Goal: Check status: Check status

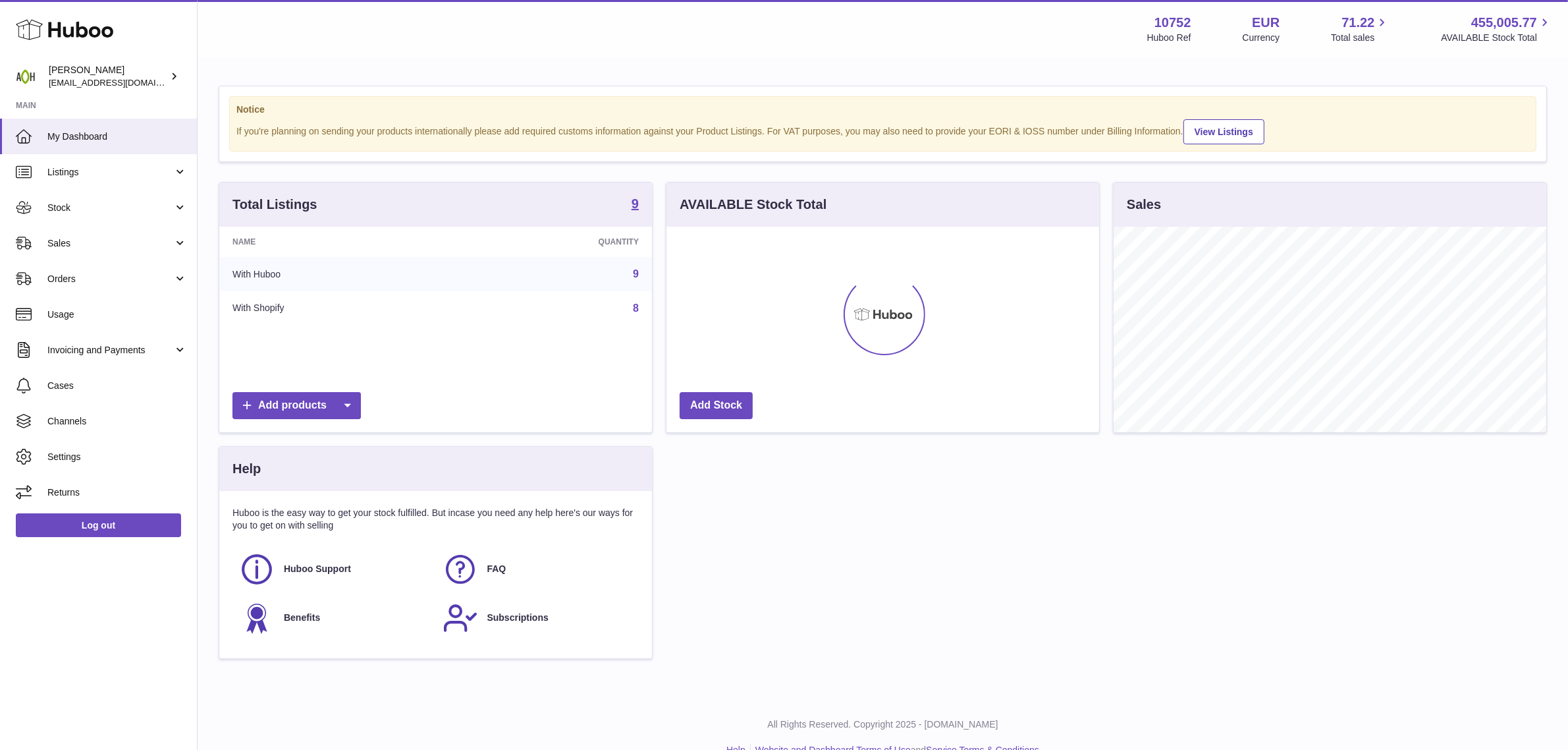
scroll to position [205, 432]
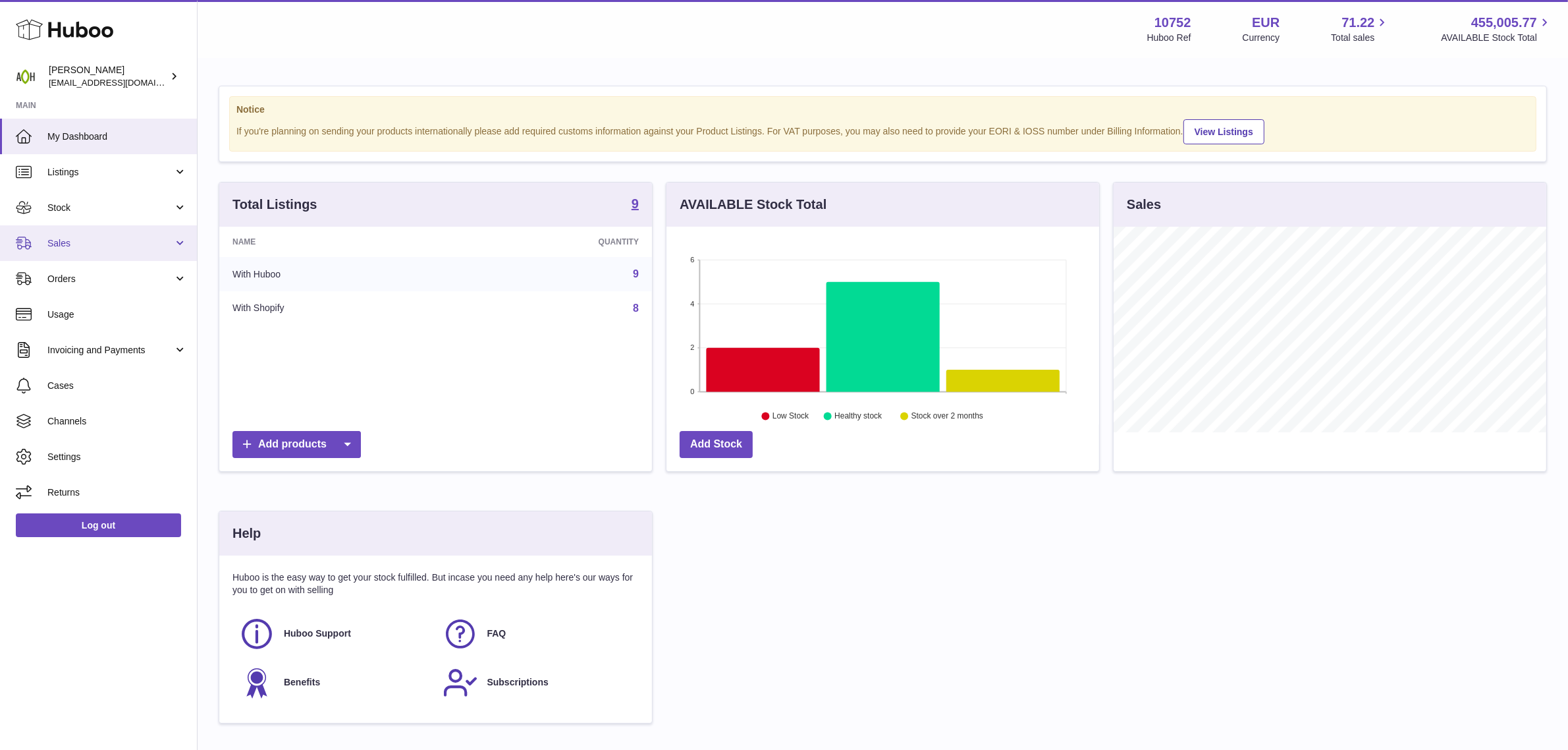
click at [86, 228] on link "Sales" at bounding box center [98, 243] width 197 height 36
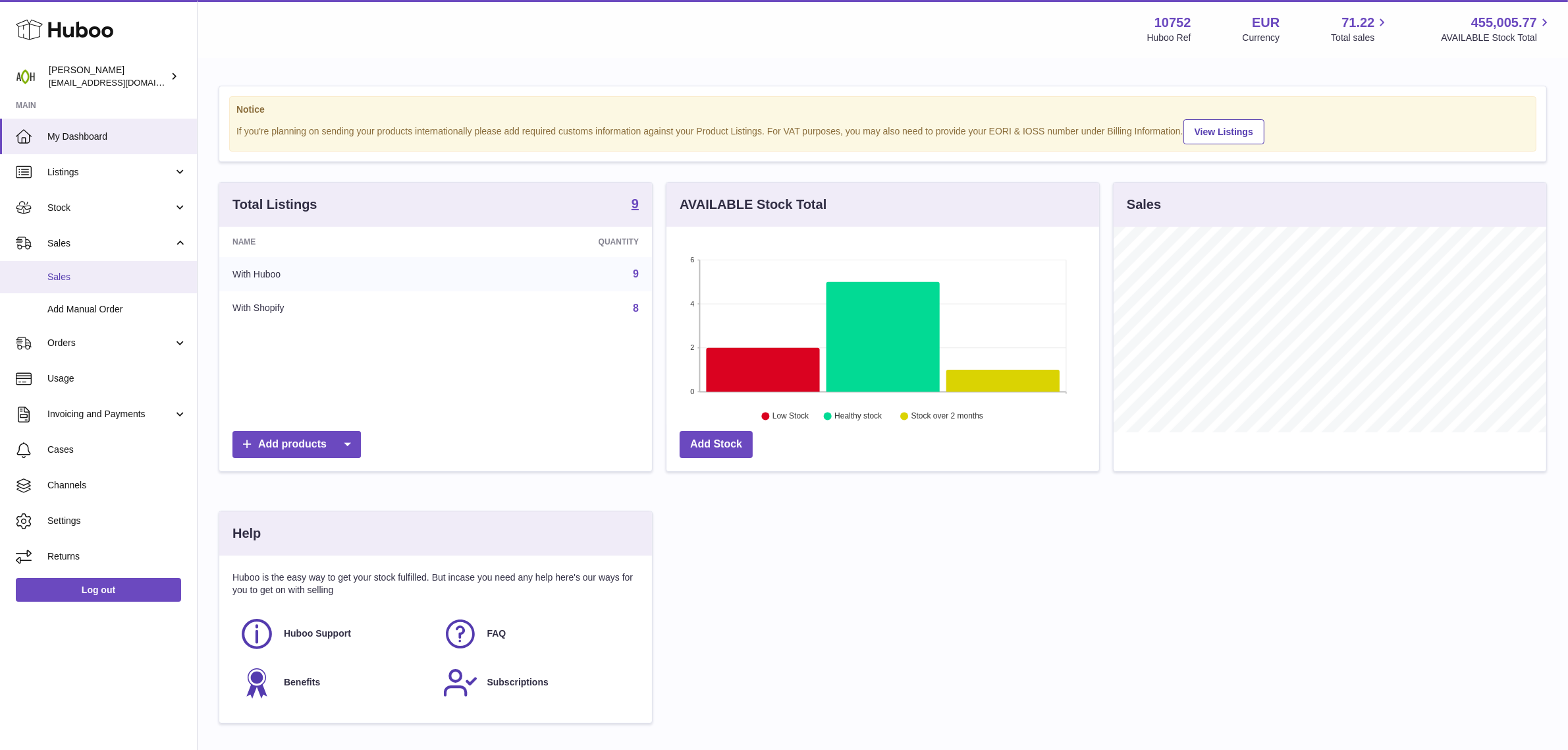
click at [93, 267] on link "Sales" at bounding box center [98, 277] width 197 height 33
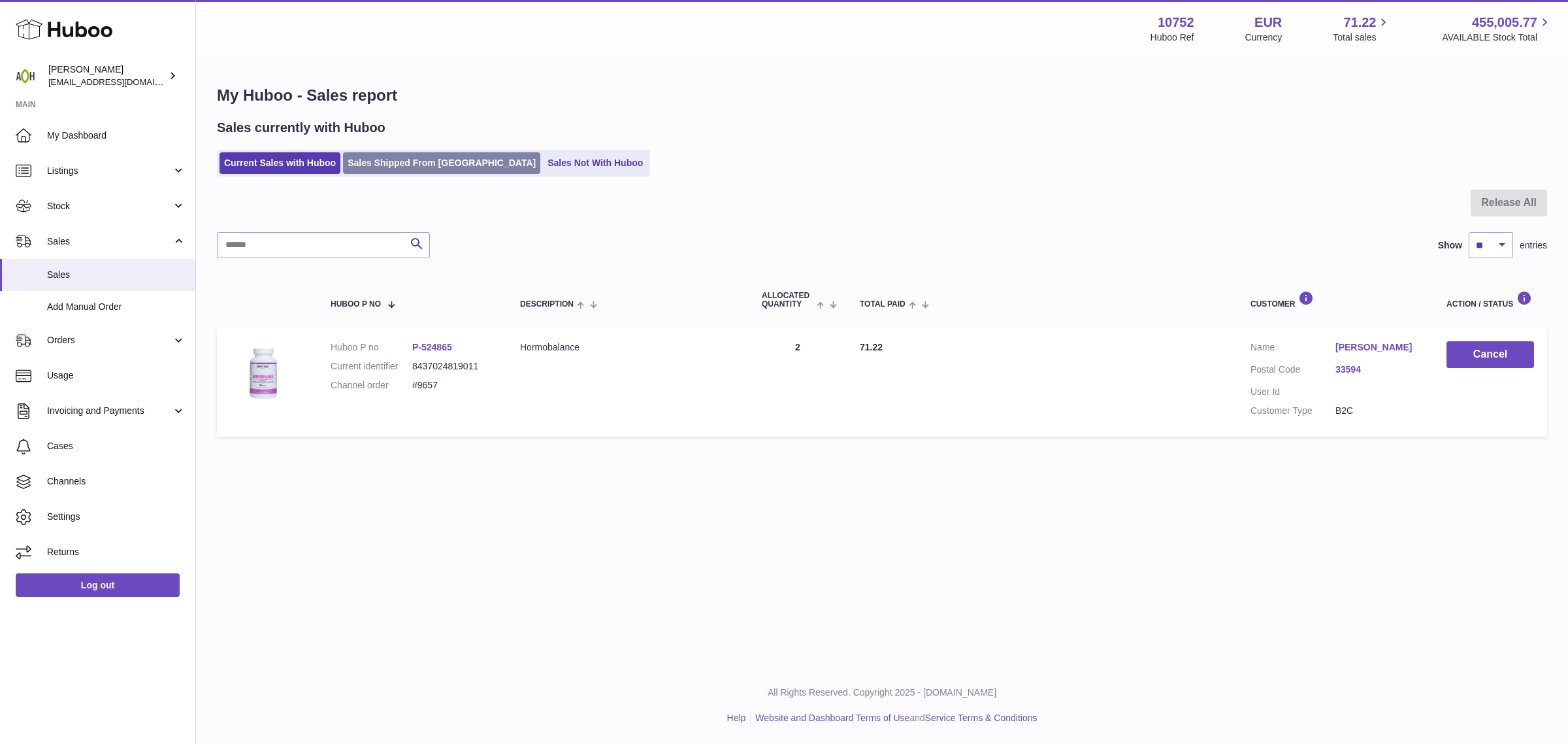
click at [388, 160] on link "Sales Shipped From [GEOGRAPHIC_DATA]" at bounding box center [441, 163] width 197 height 22
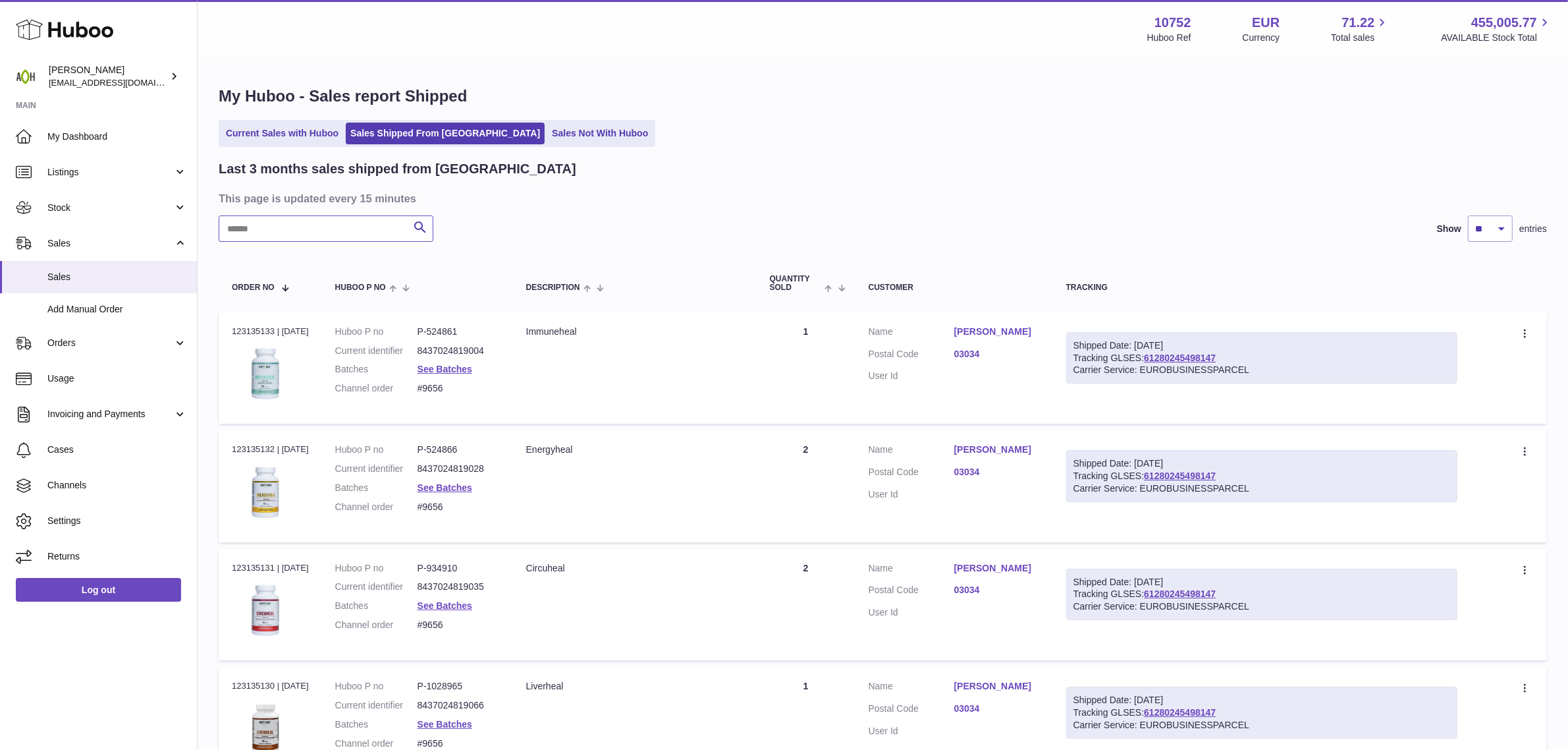
click at [306, 228] on input "text" at bounding box center [326, 228] width 215 height 26
paste input "****"
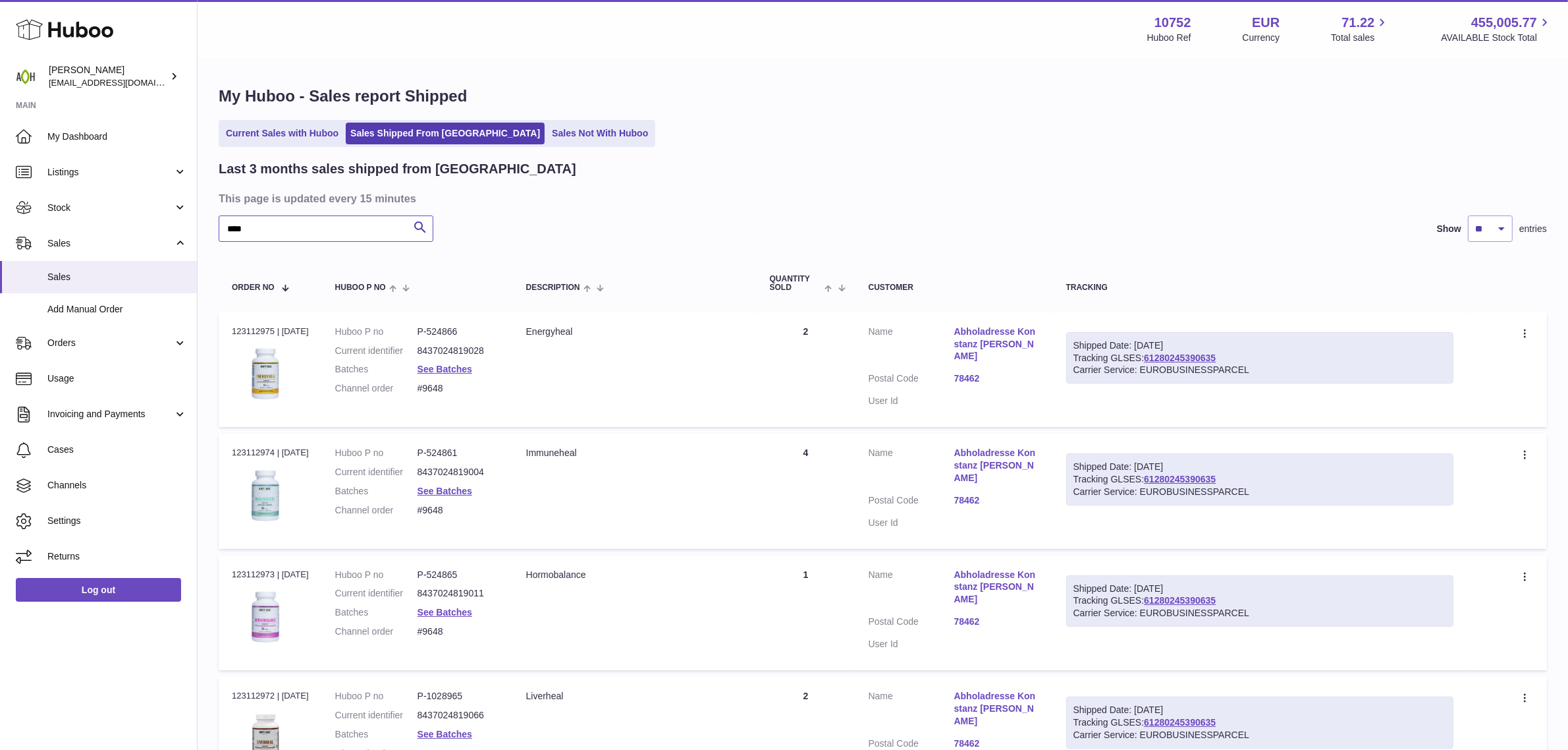
type input "****"
drag, startPoint x: 1246, startPoint y: 351, endPoint x: 1151, endPoint y: 359, distance: 95.3
click at [1151, 359] on div "Shipped Date: 19th Aug 2025 Tracking GLSES: 61280245390635 Carrier Service: EUR…" at bounding box center [1260, 358] width 387 height 52
copy link "61280245390635"
click at [982, 373] on link "78462" at bounding box center [996, 378] width 85 height 13
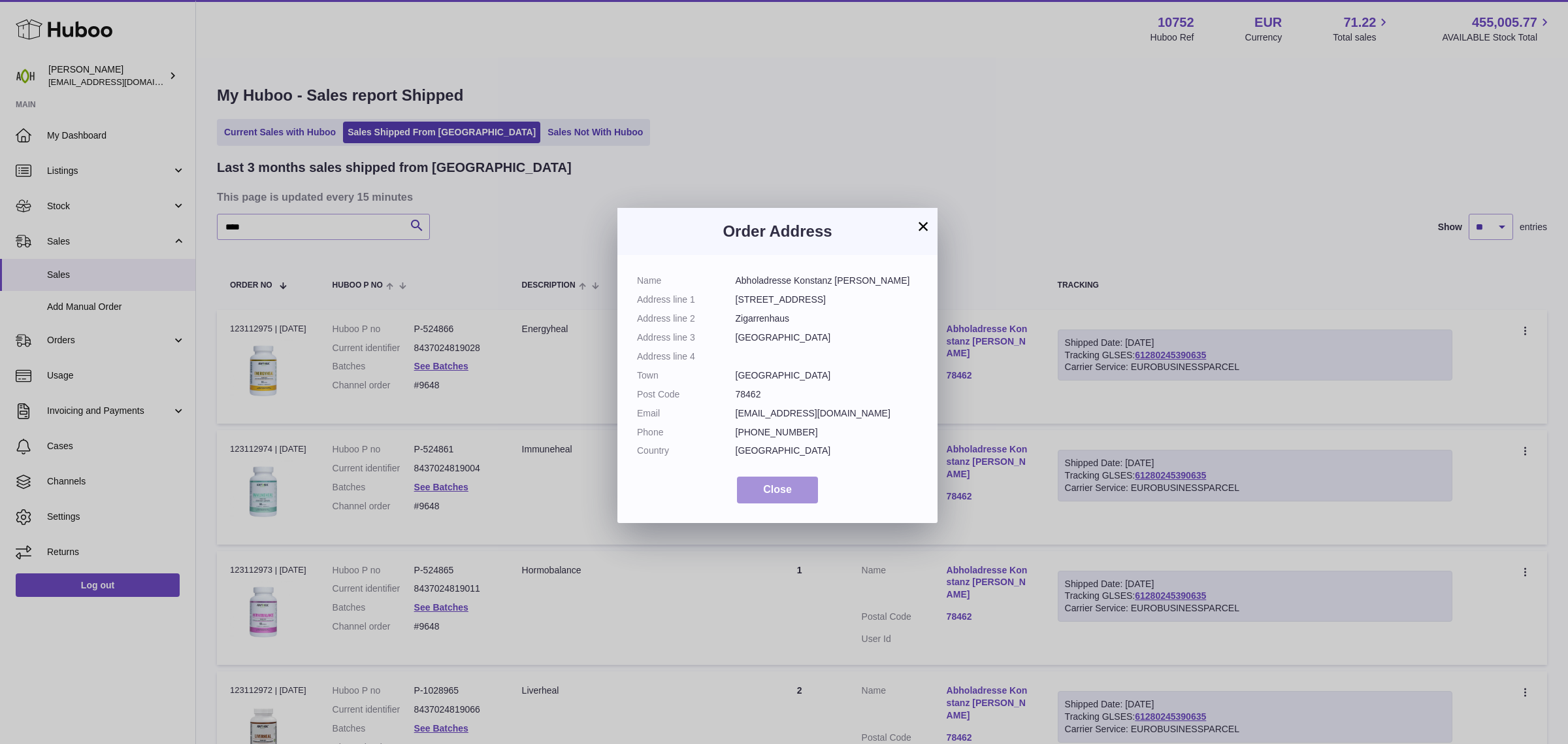
click at [808, 503] on button "Close" at bounding box center [778, 490] width 81 height 27
